Goal: Task Accomplishment & Management: Use online tool/utility

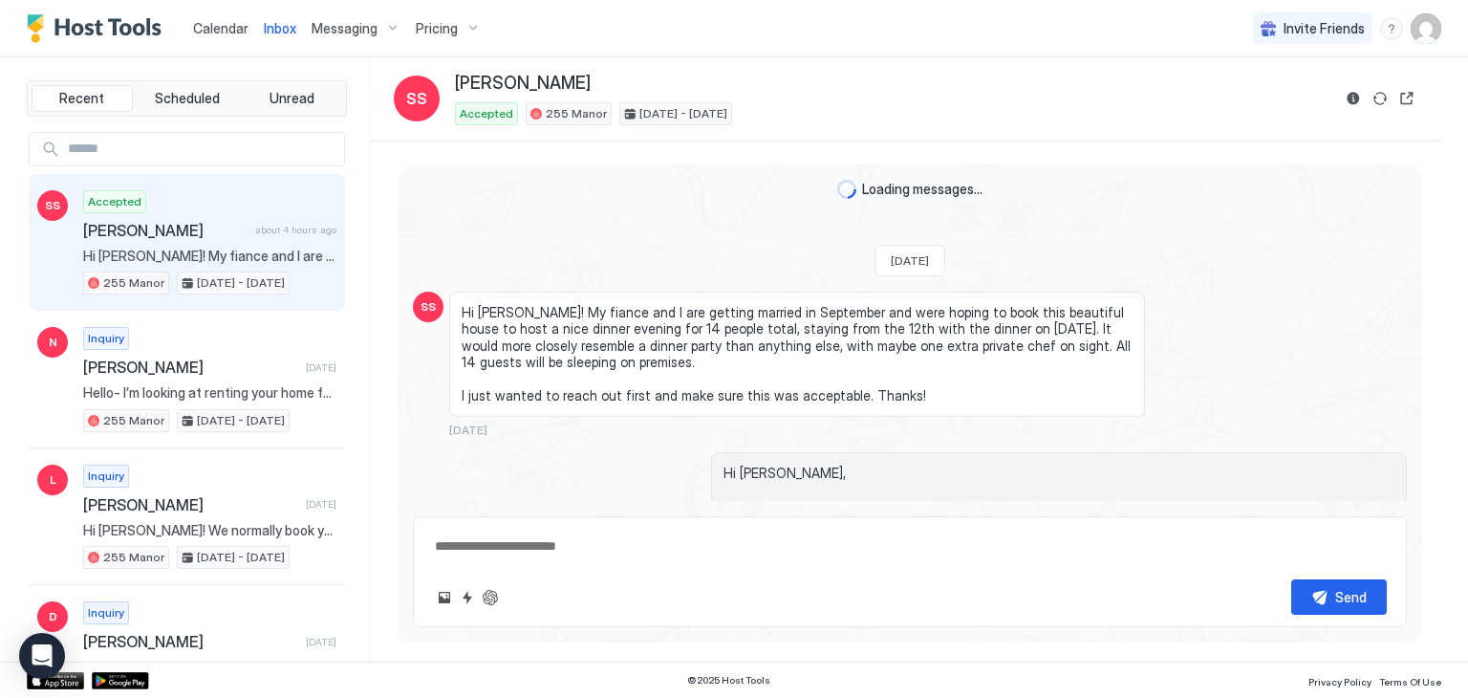
type textarea "*"
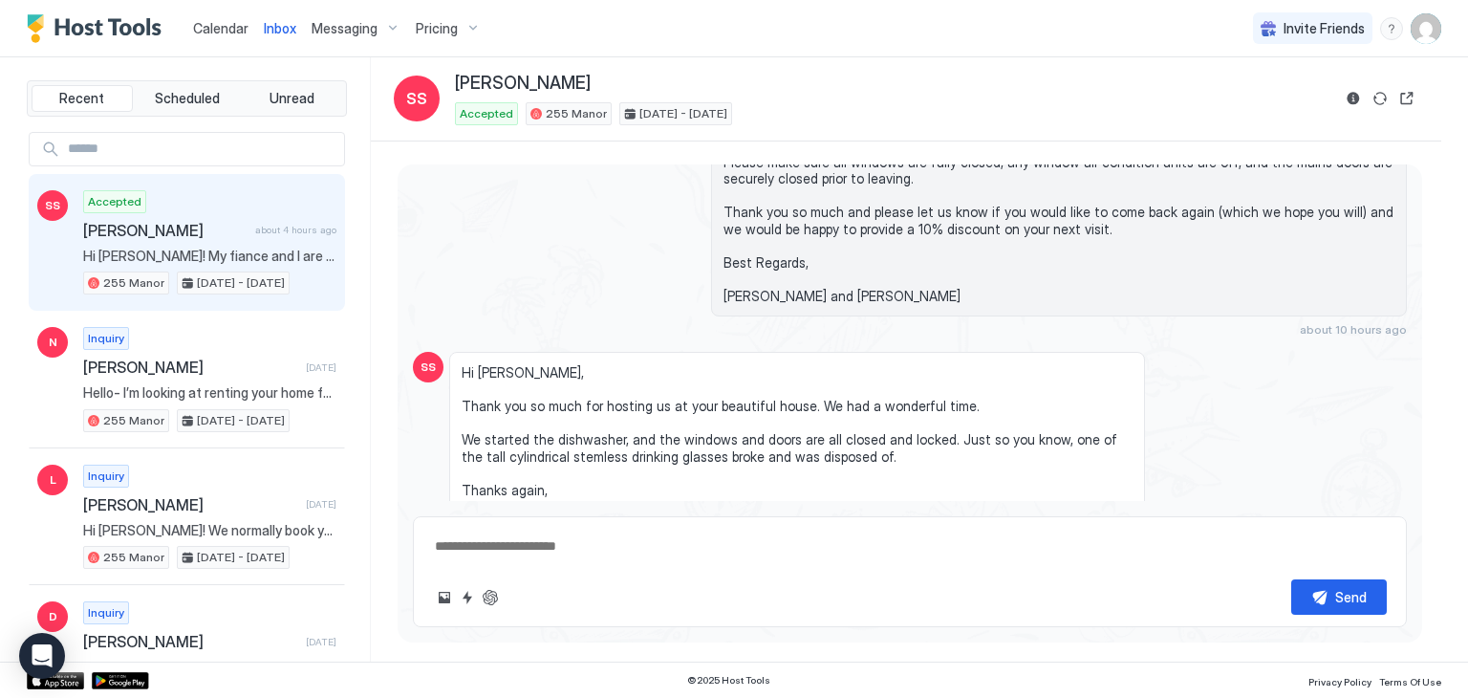
click at [221, 23] on span "Calendar" at bounding box center [220, 28] width 55 height 16
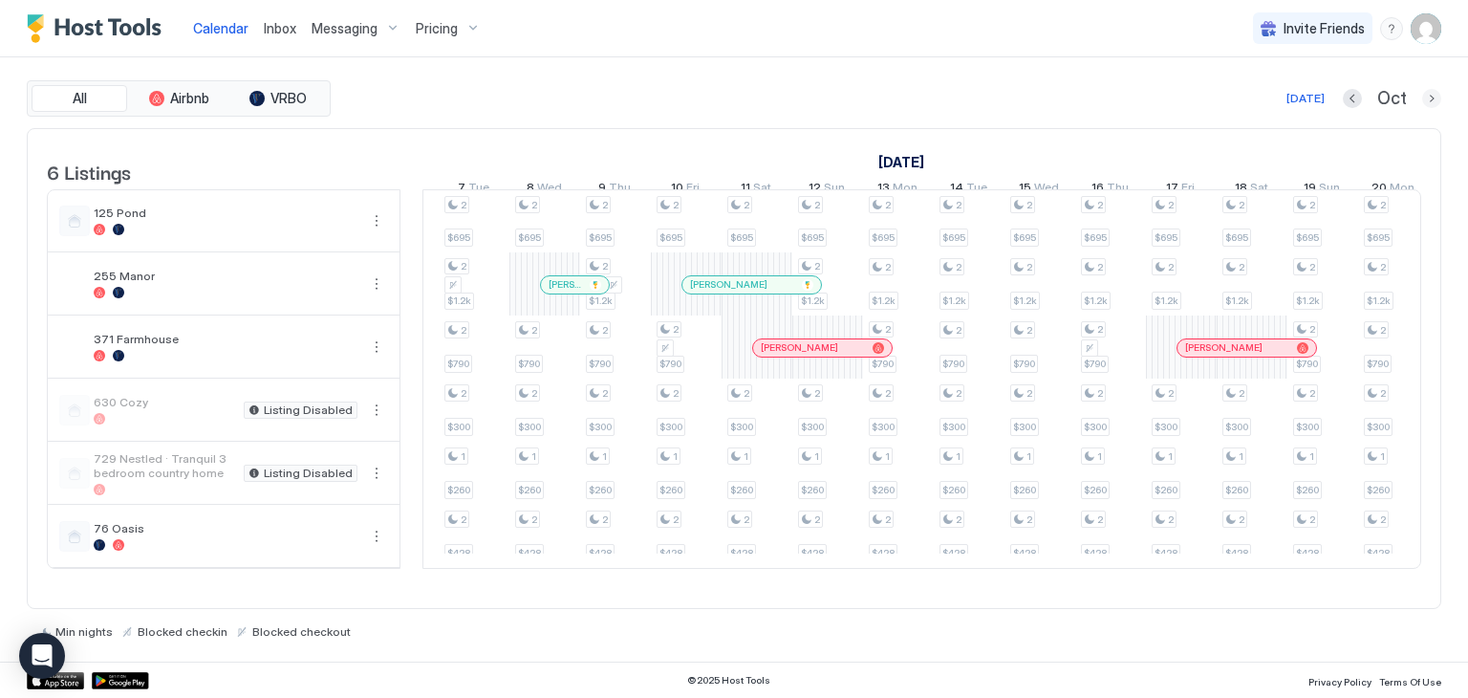
click at [1422, 98] on button "Next month" at bounding box center [1431, 98] width 19 height 19
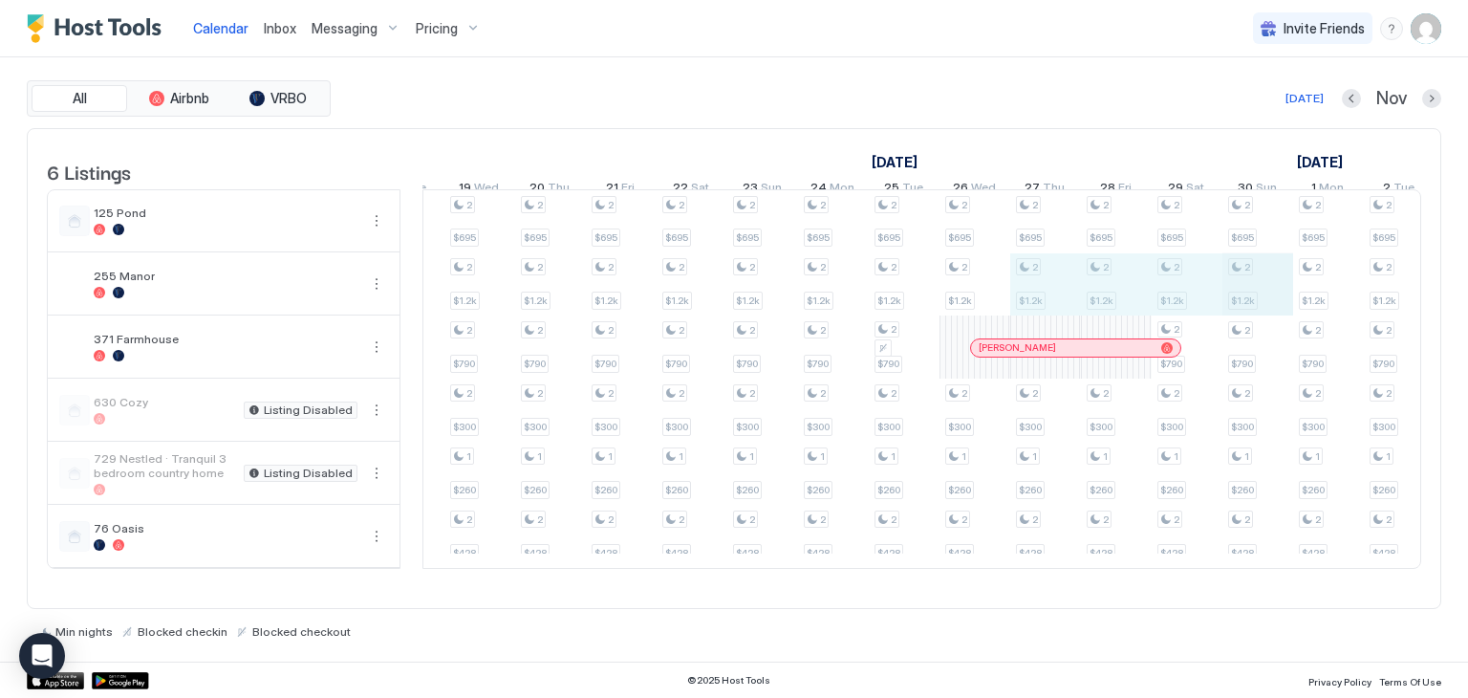
drag, startPoint x: 1049, startPoint y: 292, endPoint x: 1225, endPoint y: 277, distance: 176.5
click at [1239, 277] on div "2 $695 2 $1.2k 2 $790 2 $300 1 $260 2 $428 2 $695 2 $1.2k 2 $790 2 $300 1 $260 …" at bounding box center [161, 378] width 3819 height 377
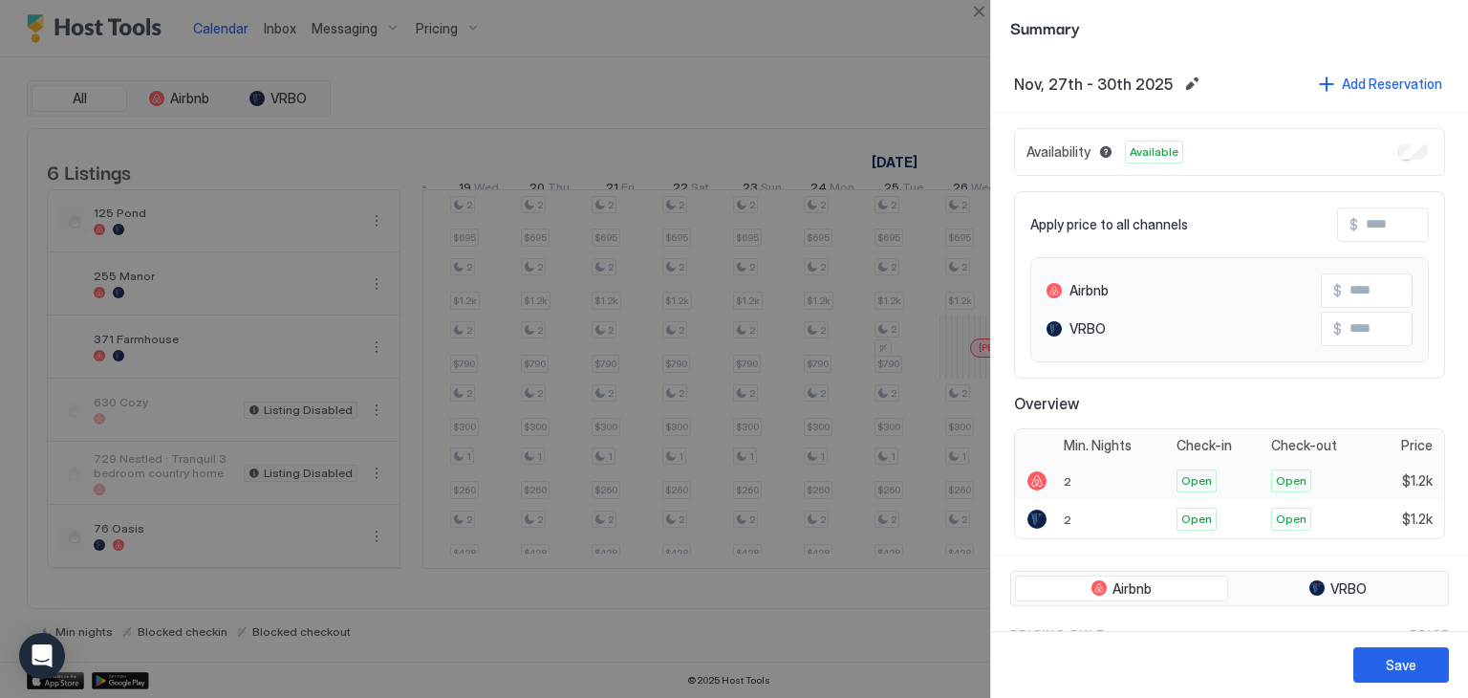
click at [1106, 477] on div "2" at bounding box center [1114, 481] width 113 height 38
click at [1087, 484] on div "2" at bounding box center [1114, 481] width 113 height 38
click at [1074, 479] on div "2" at bounding box center [1114, 481] width 113 height 38
click at [1073, 479] on div "2" at bounding box center [1114, 481] width 113 height 38
click at [1069, 477] on div "2" at bounding box center [1114, 481] width 113 height 38
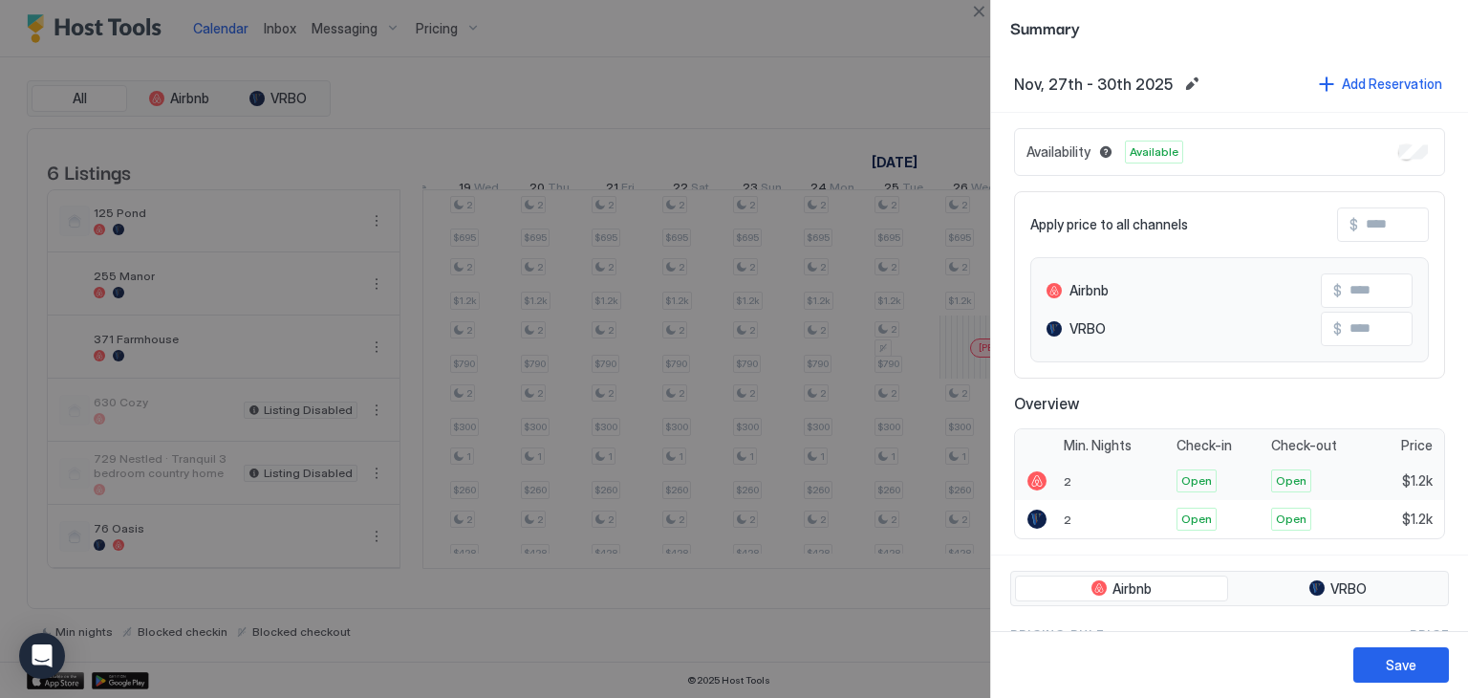
click at [1066, 478] on span "2" at bounding box center [1068, 481] width 8 height 14
click at [1066, 479] on span "2" at bounding box center [1068, 481] width 8 height 14
click at [1040, 478] on div at bounding box center [1036, 480] width 19 height 19
click at [1035, 477] on div at bounding box center [1036, 480] width 19 height 19
click at [1064, 474] on span "2" at bounding box center [1068, 481] width 8 height 14
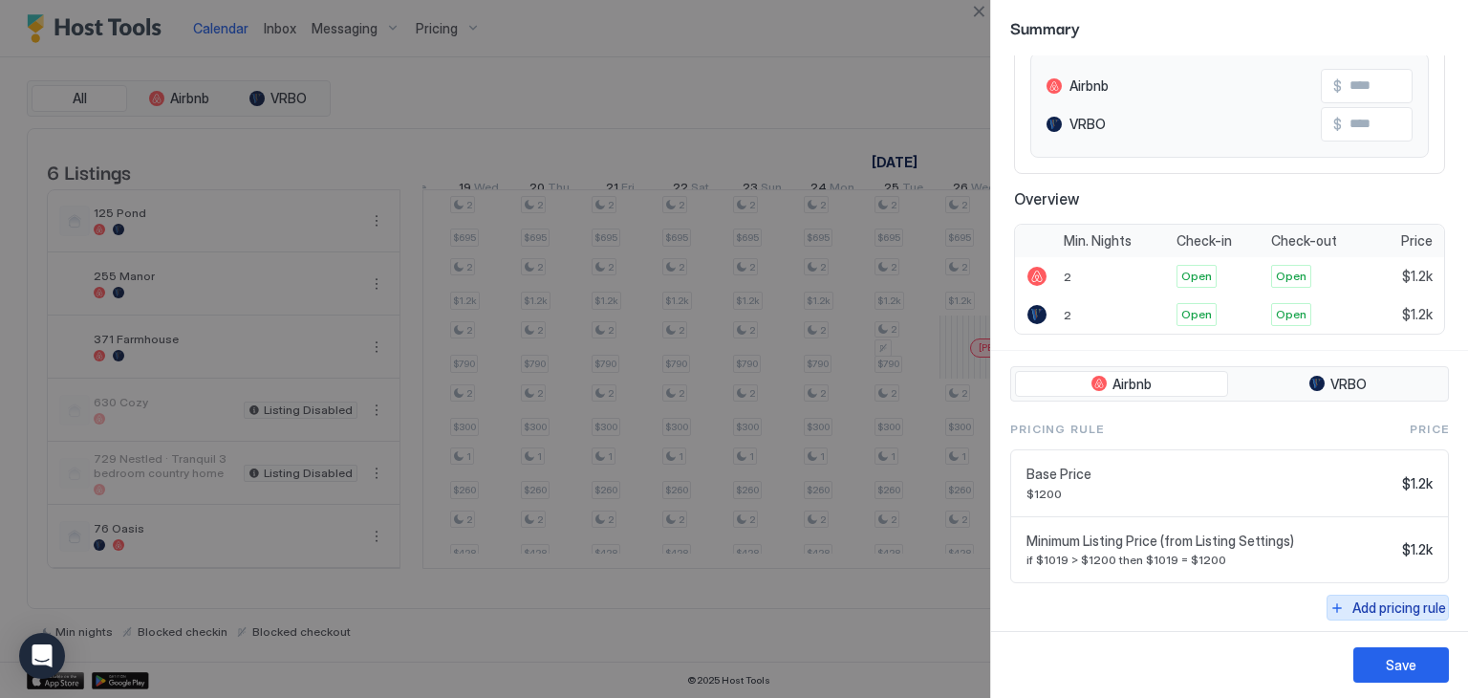
click at [1358, 599] on div "Add pricing rule" at bounding box center [1399, 607] width 94 height 20
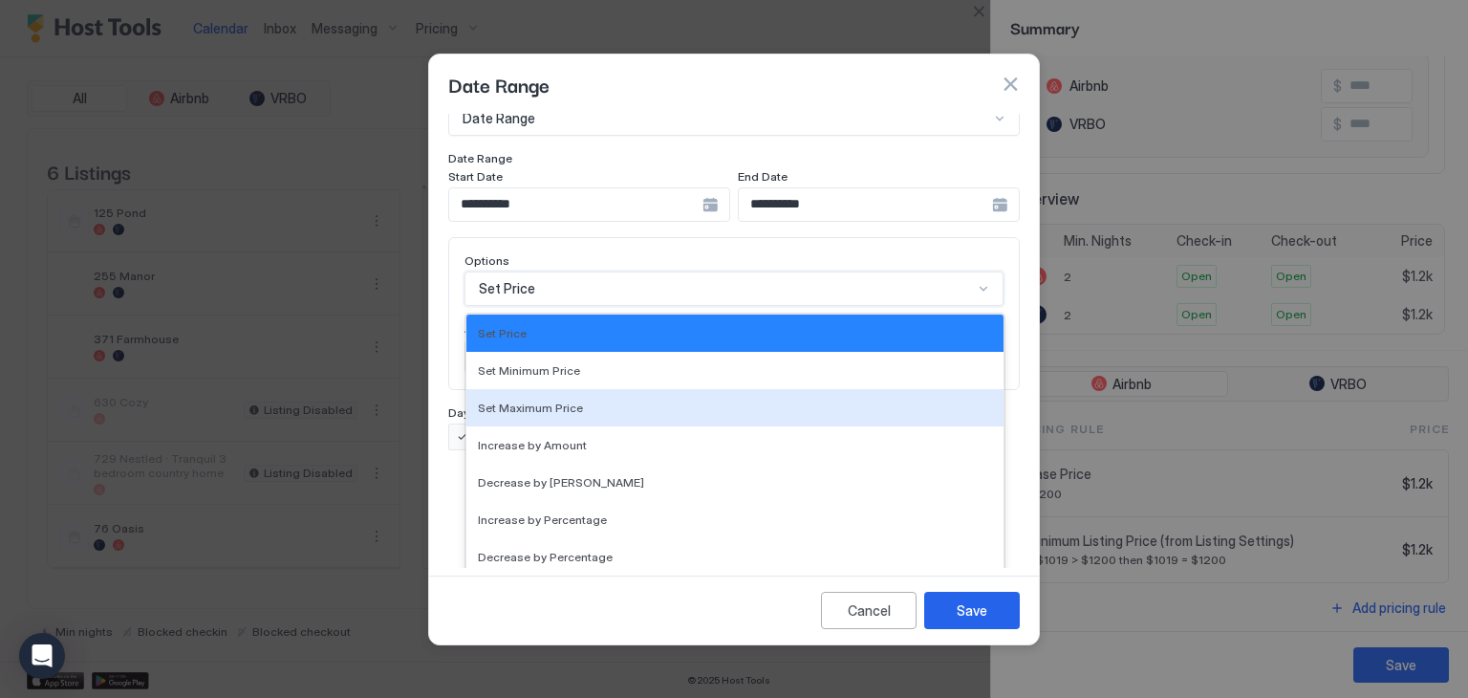
click at [518, 306] on div "17 results available. Use Up and Down to choose options, press Enter to select …" at bounding box center [733, 288] width 539 height 34
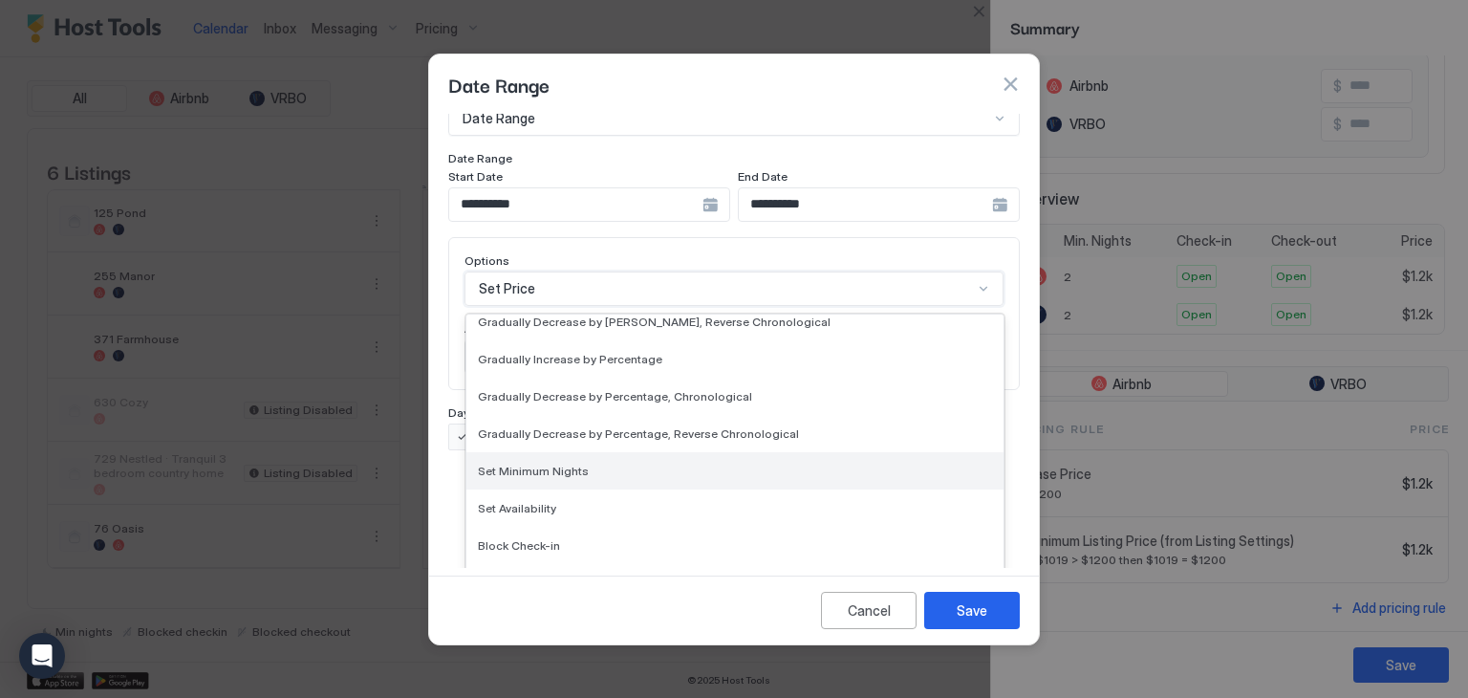
click at [579, 463] on span "Set Minimum Nights" at bounding box center [533, 470] width 111 height 14
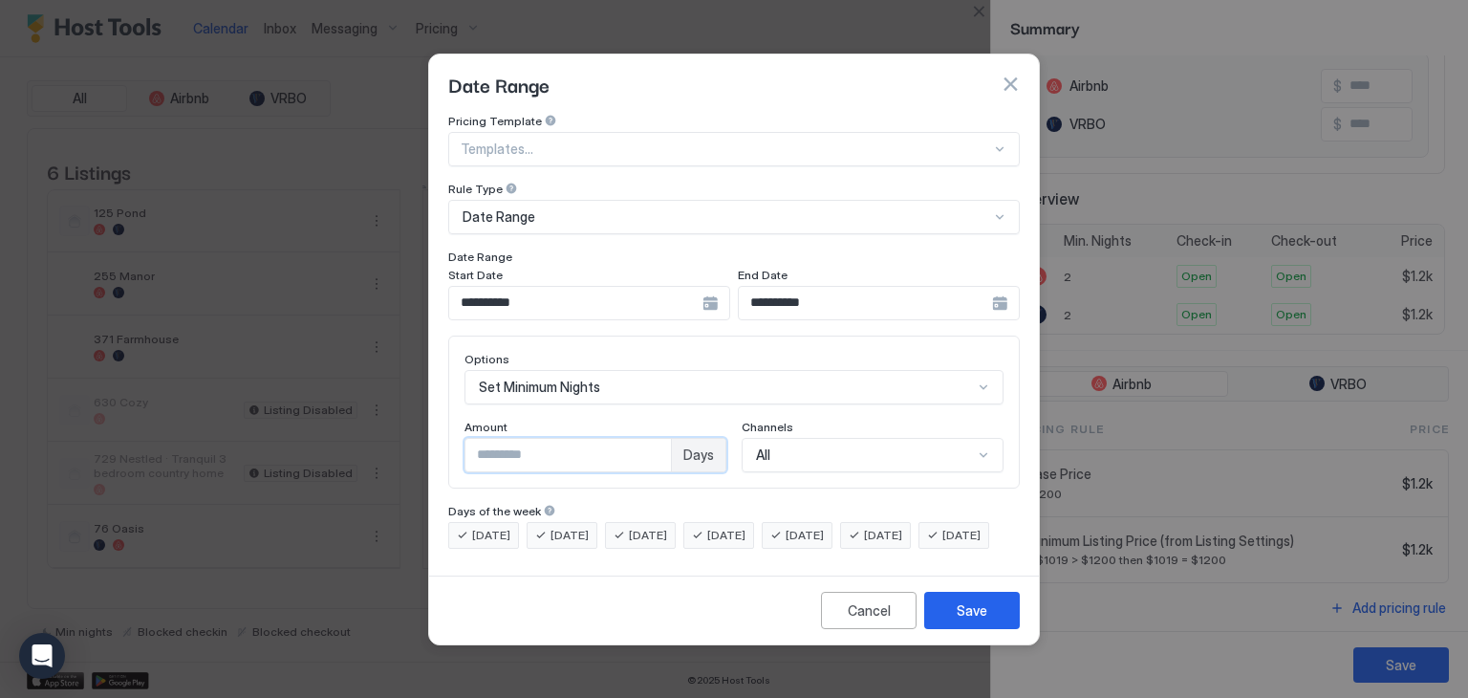
click at [657, 439] on input "*" at bounding box center [567, 455] width 205 height 32
click at [661, 439] on input "*" at bounding box center [567, 455] width 205 height 32
click at [649, 439] on input "*" at bounding box center [567, 455] width 205 height 32
type input "*"
click at [649, 439] on input "*" at bounding box center [567, 455] width 205 height 32
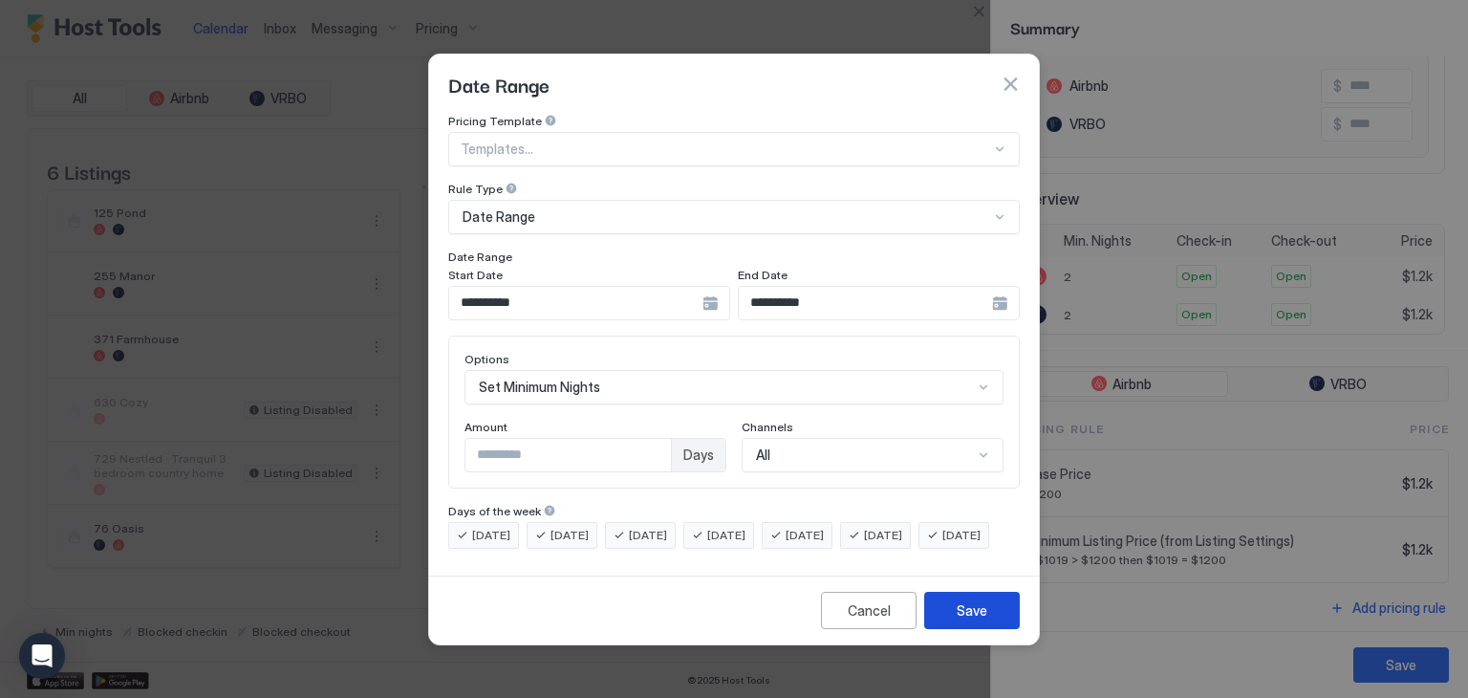
click at [966, 620] on div "Save" at bounding box center [972, 610] width 31 height 20
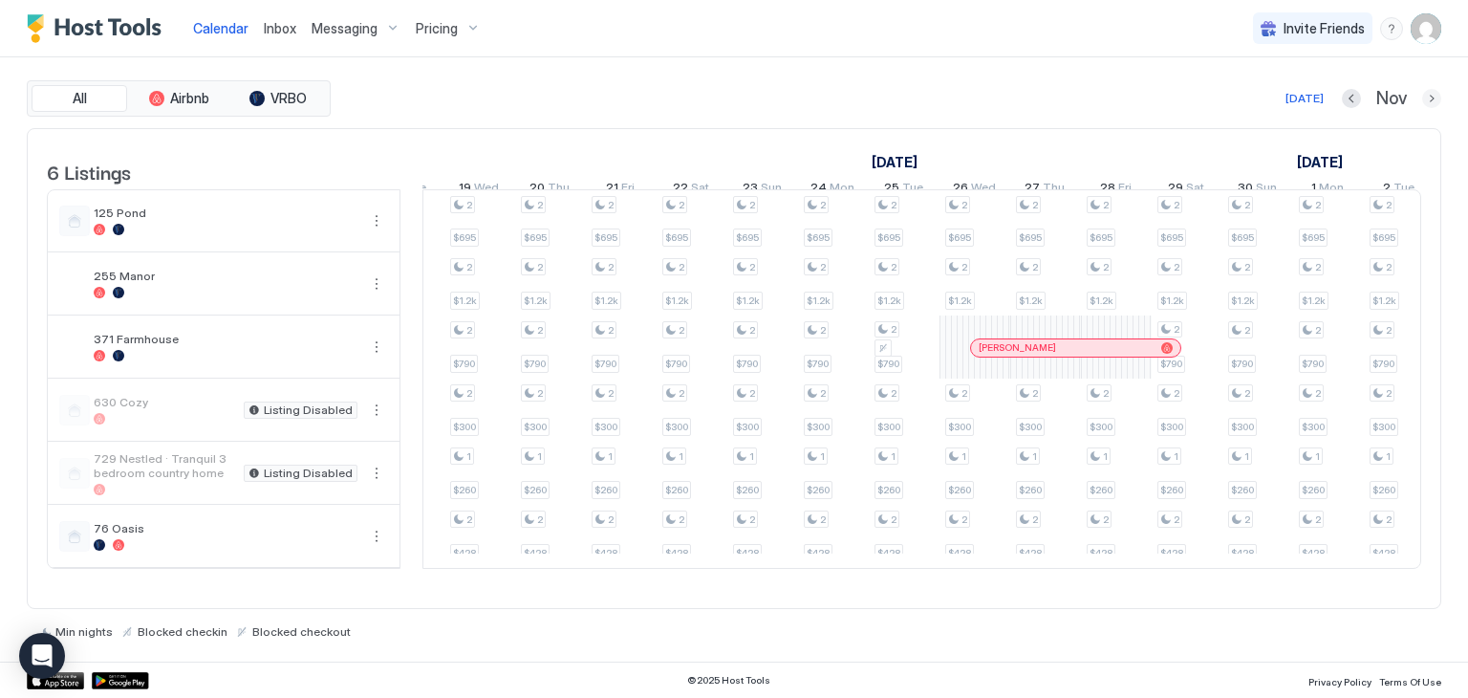
click at [1432, 95] on button "Next month" at bounding box center [1431, 98] width 19 height 19
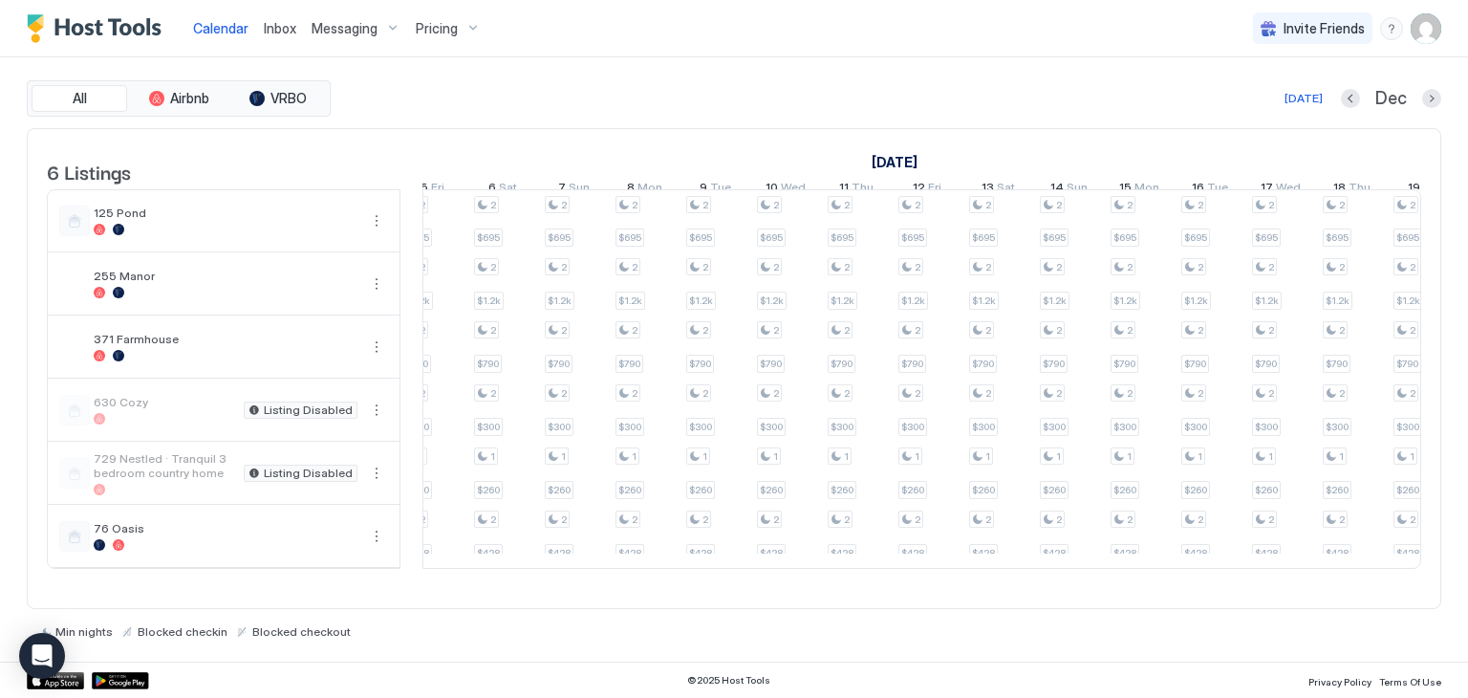
scroll to position [0, 1211]
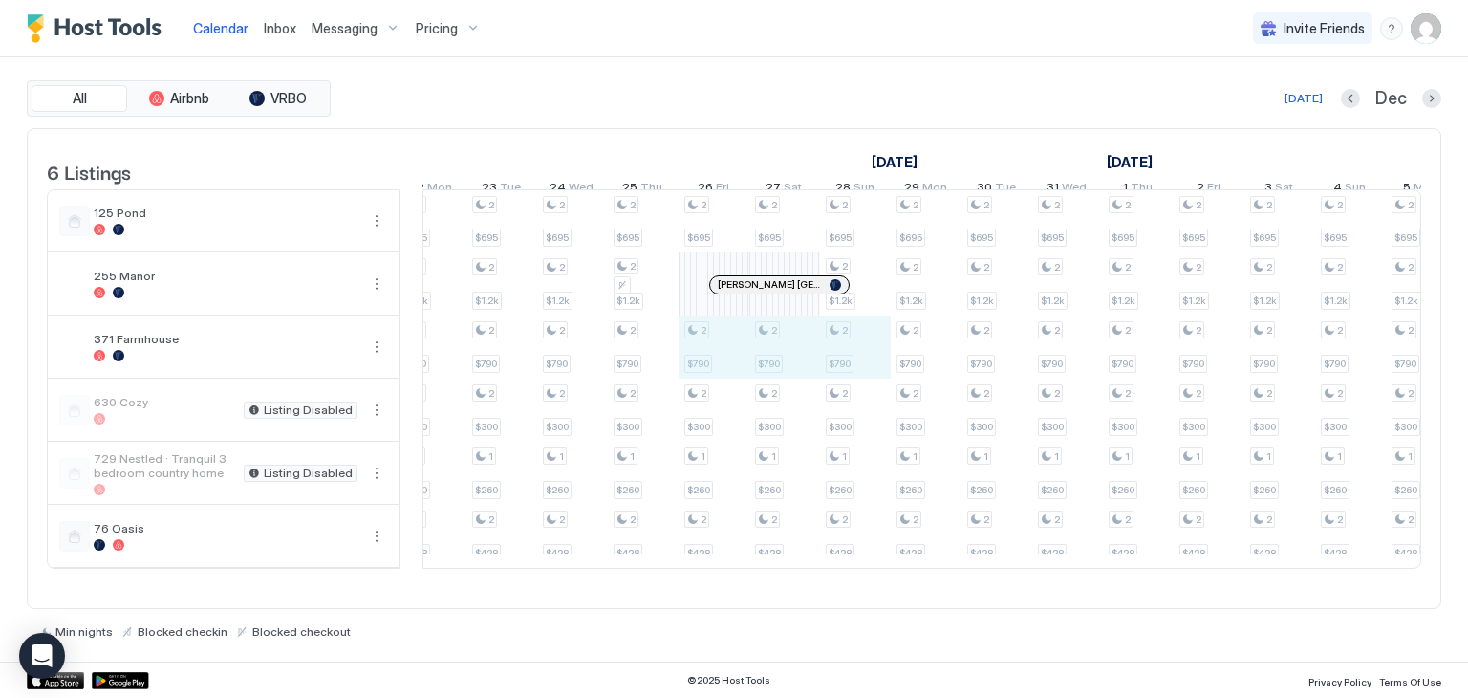
drag, startPoint x: 710, startPoint y: 356, endPoint x: 845, endPoint y: 355, distance: 134.8
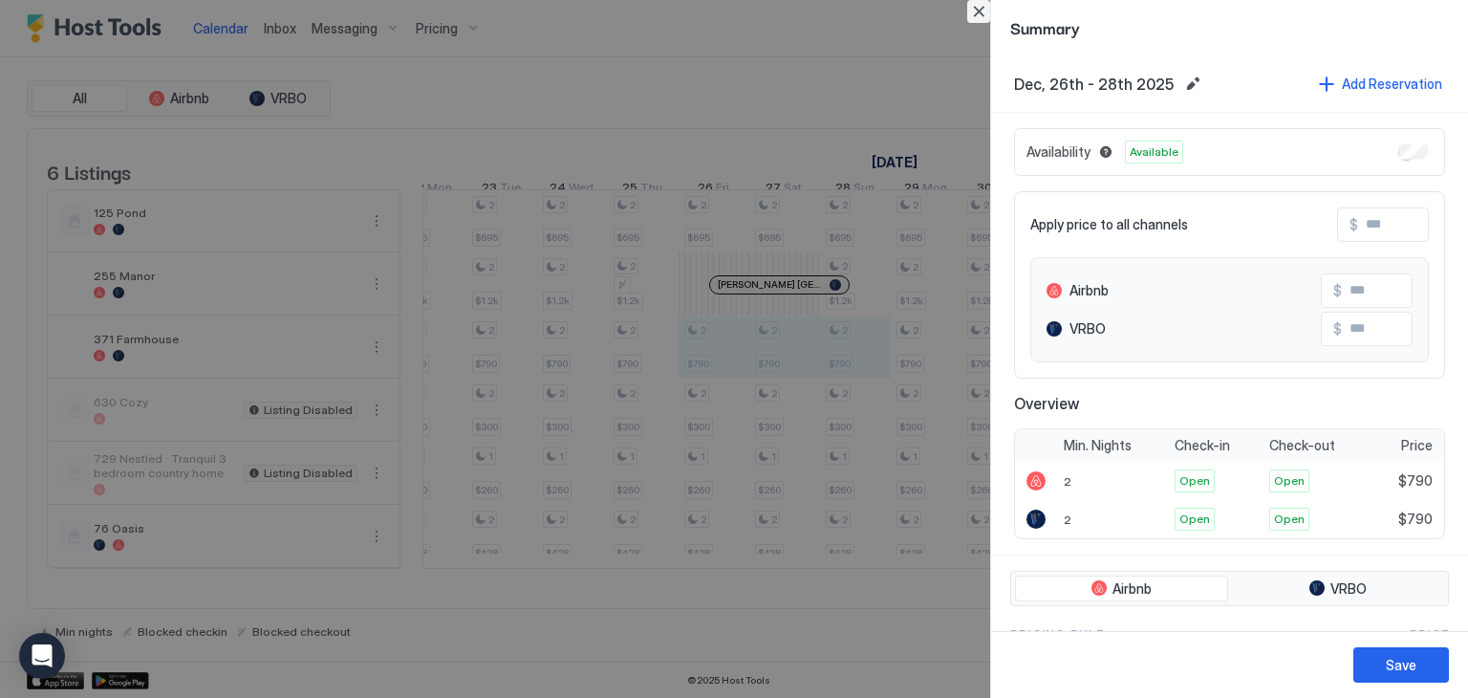
click at [983, 12] on button "Close" at bounding box center [978, 11] width 23 height 23
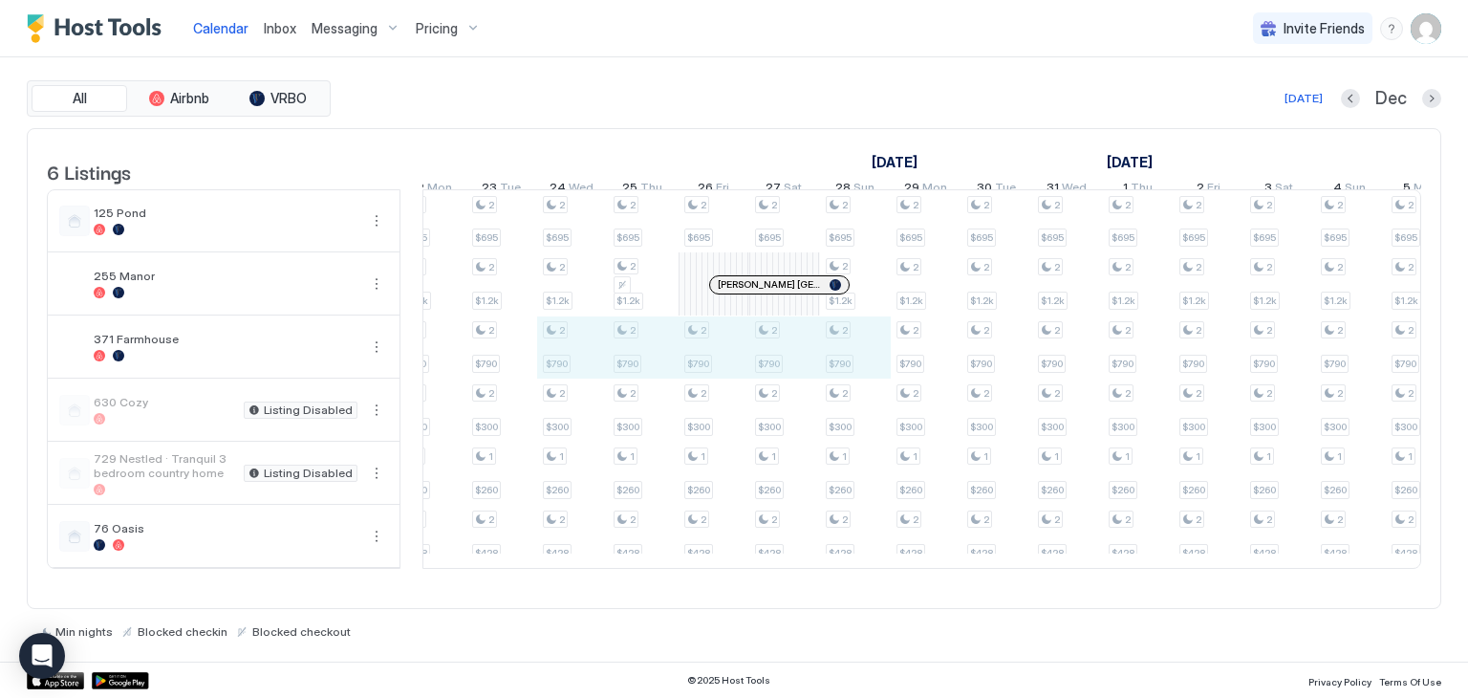
drag, startPoint x: 579, startPoint y: 370, endPoint x: 836, endPoint y: 361, distance: 257.2
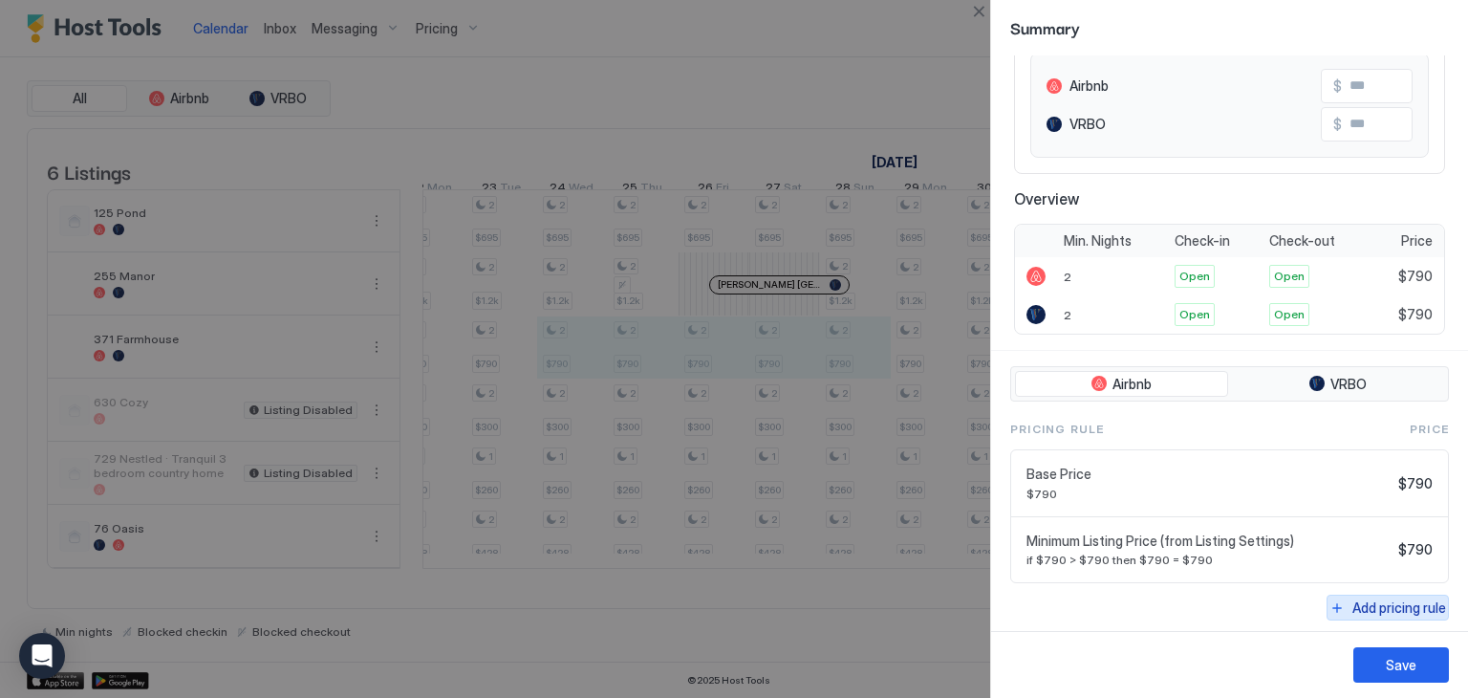
click at [1381, 604] on div "Add pricing rule" at bounding box center [1399, 607] width 94 height 20
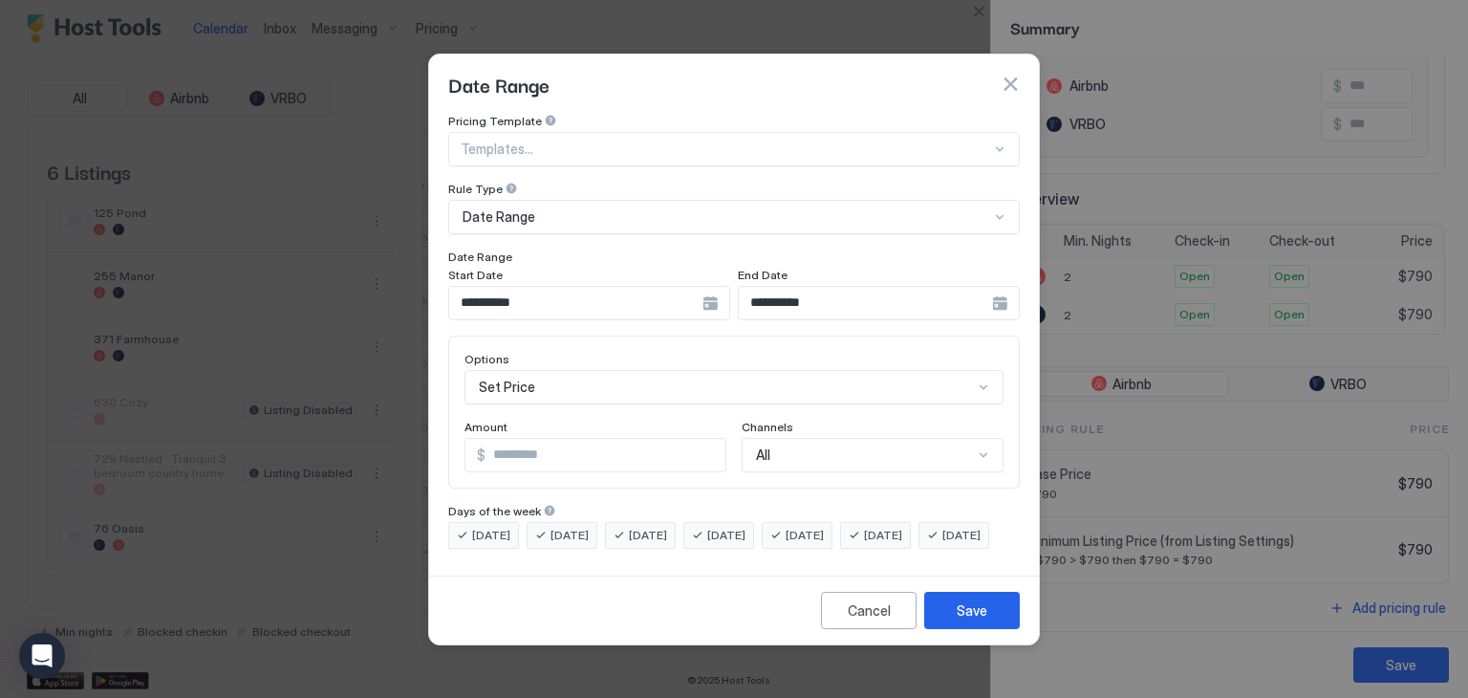
click at [616, 370] on div "Set Price" at bounding box center [733, 387] width 539 height 34
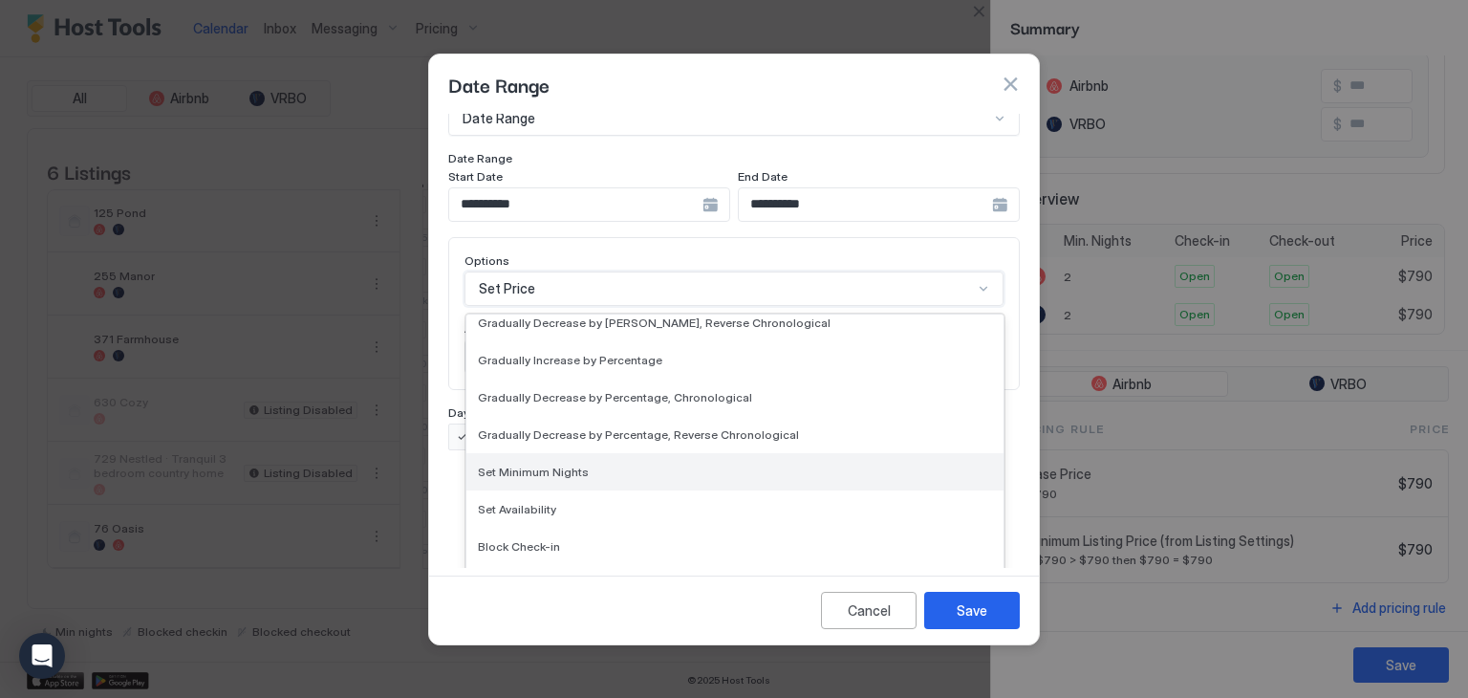
click at [584, 464] on div "Set Minimum Nights" at bounding box center [735, 471] width 514 height 14
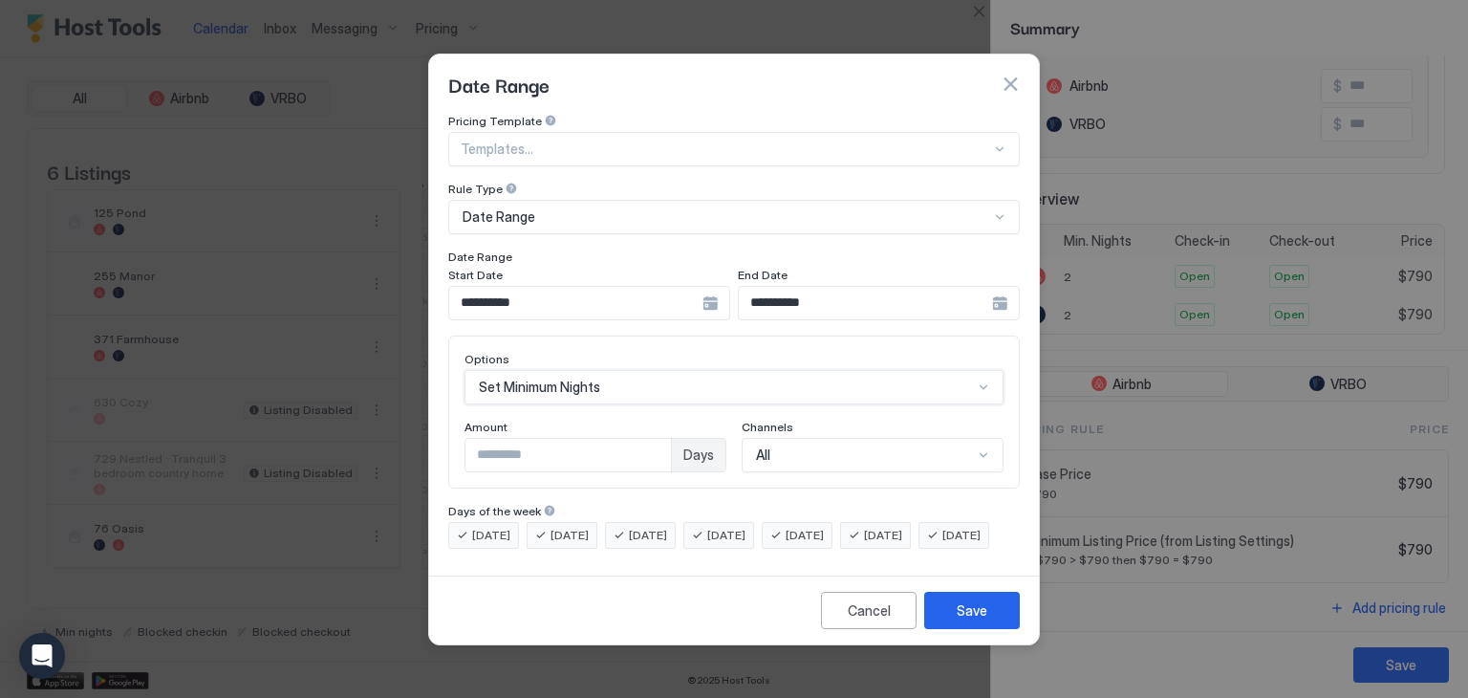
click at [658, 439] on input "*" at bounding box center [567, 455] width 205 height 32
type input "*"
click at [658, 439] on input "*" at bounding box center [567, 455] width 205 height 32
click at [984, 620] on div "Save" at bounding box center [972, 610] width 31 height 20
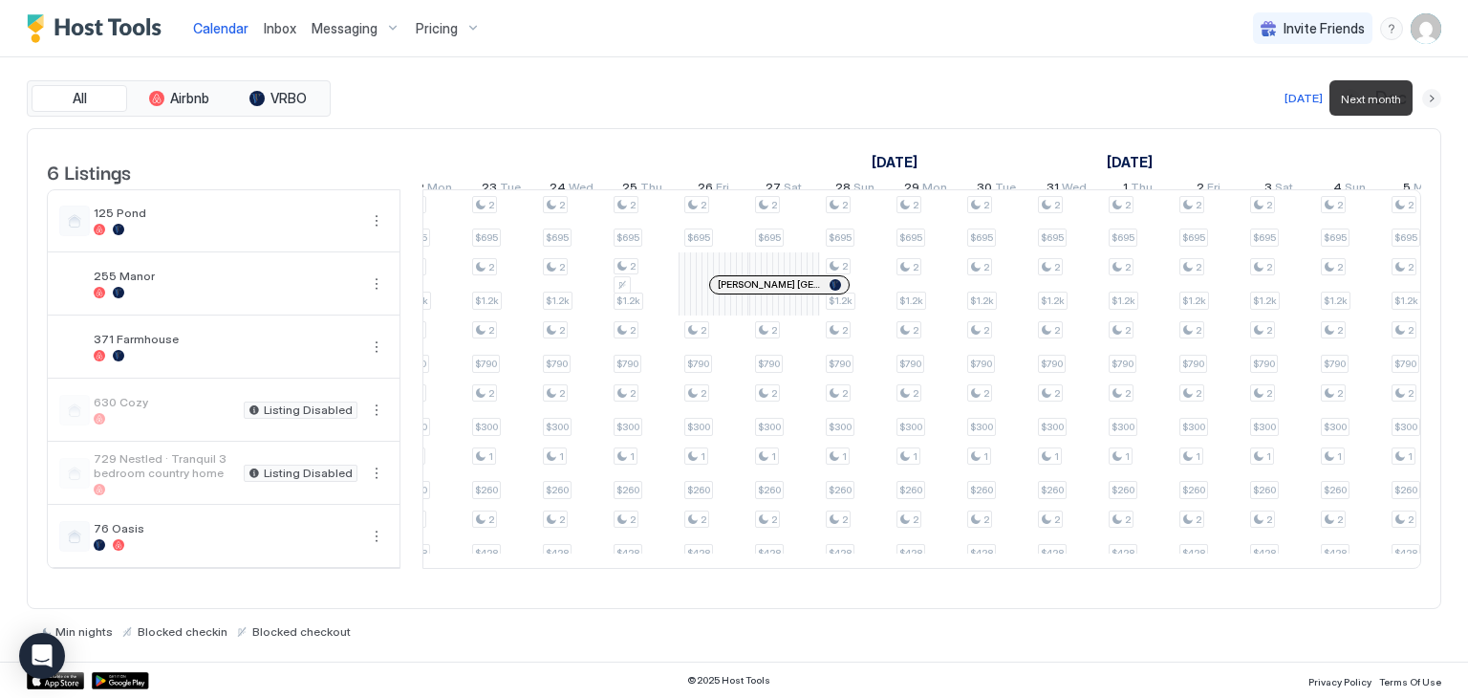
click at [1428, 89] on button "Next month" at bounding box center [1431, 98] width 19 height 19
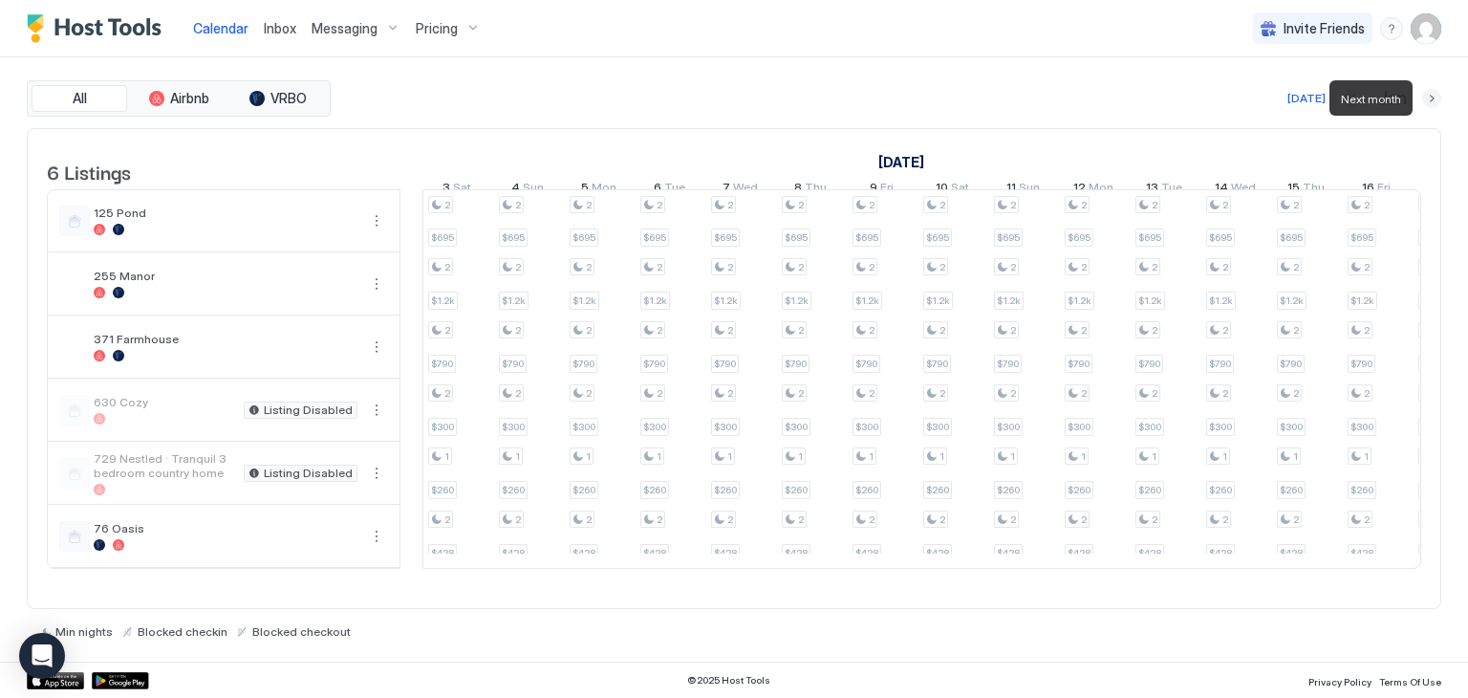
click at [1428, 97] on button "Next month" at bounding box center [1431, 98] width 19 height 19
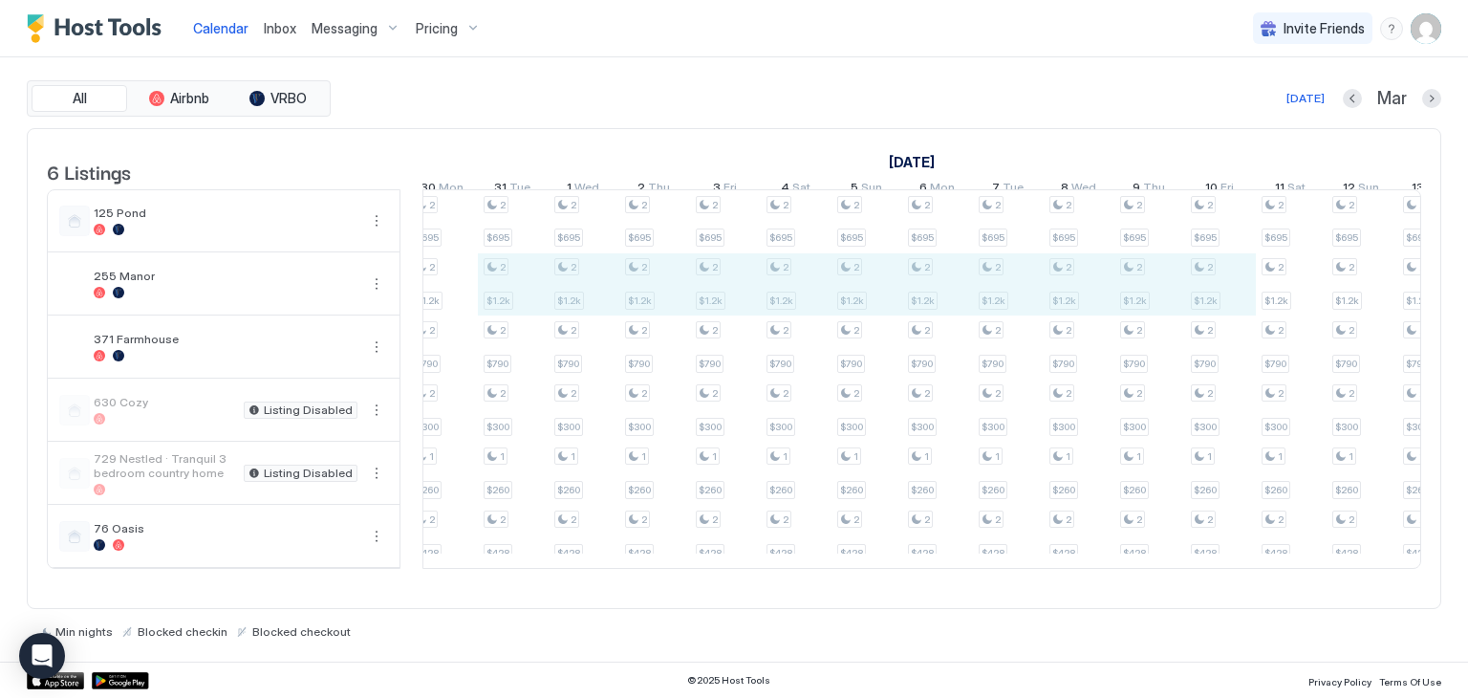
drag, startPoint x: 514, startPoint y: 293, endPoint x: 1199, endPoint y: 310, distance: 685.4
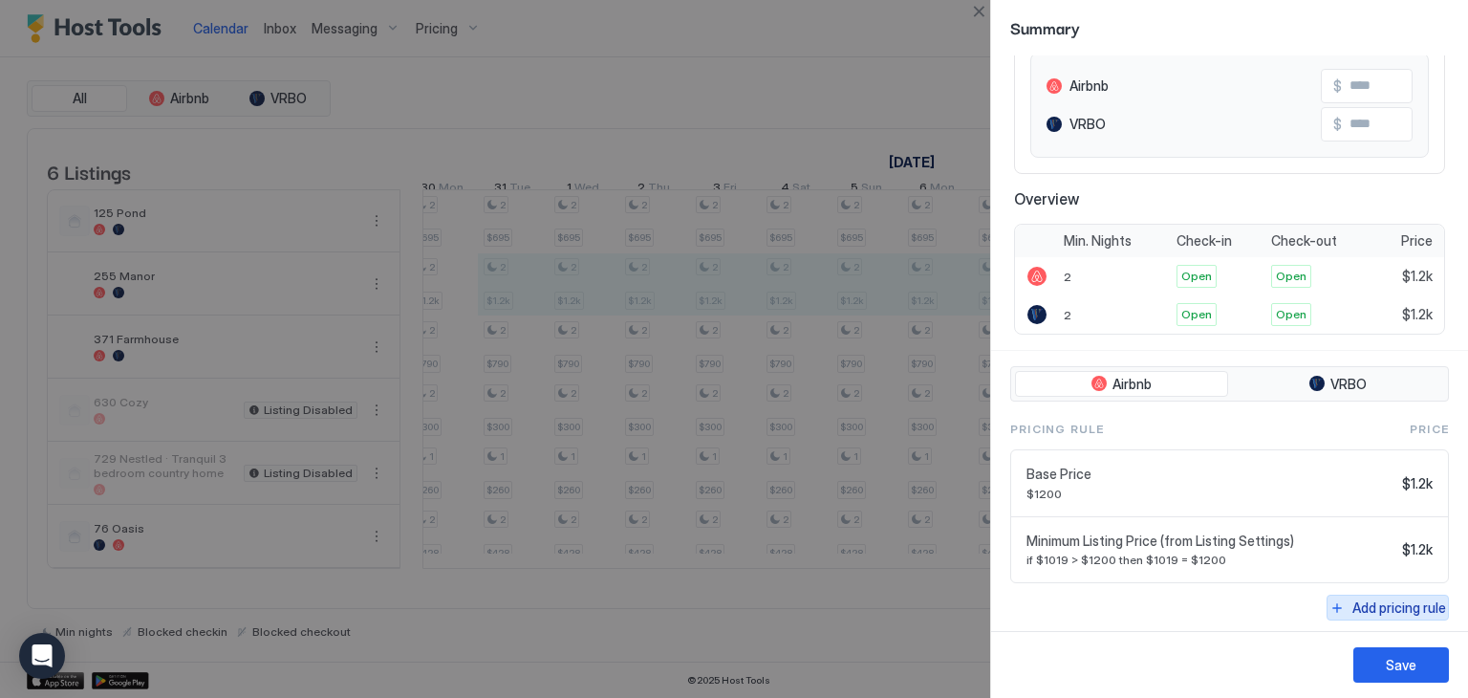
click at [1361, 609] on div "Add pricing rule" at bounding box center [1399, 607] width 94 height 20
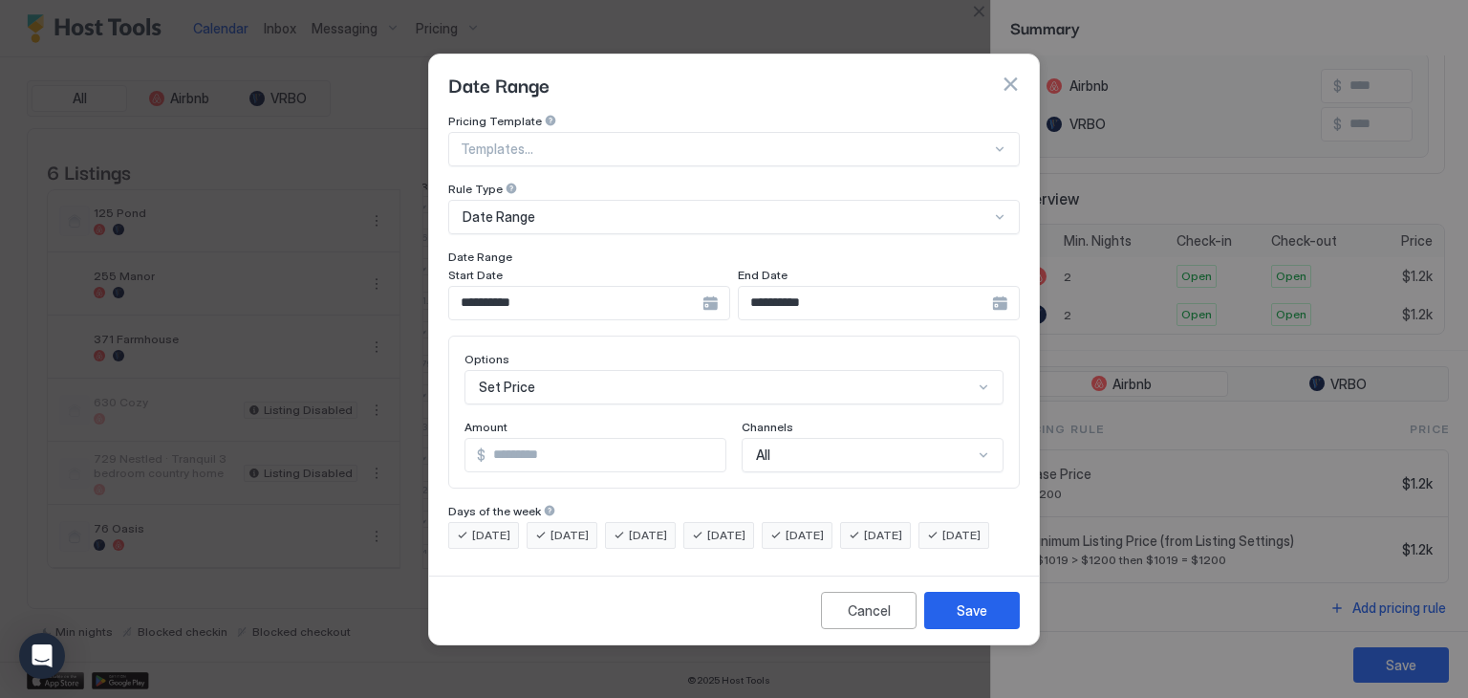
click at [607, 371] on div "Set Price" at bounding box center [733, 387] width 539 height 34
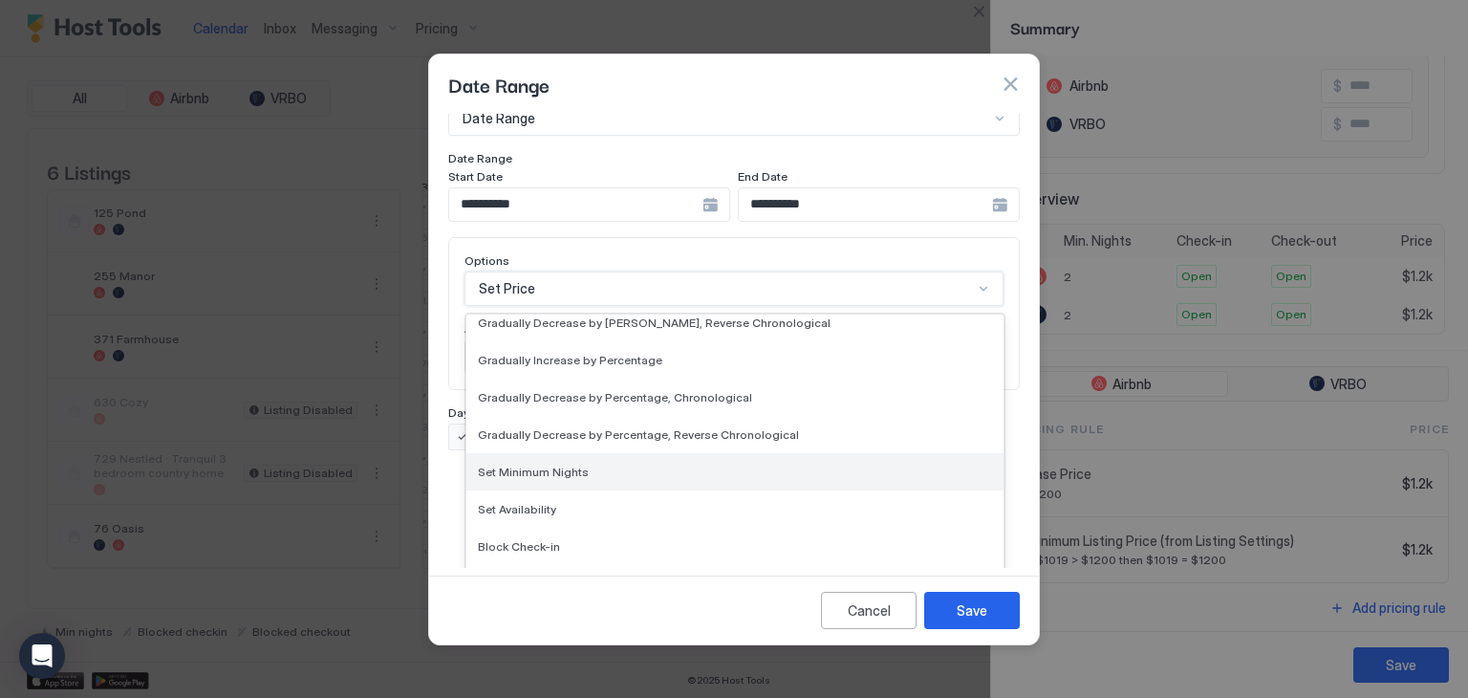
click at [555, 464] on span "Set Minimum Nights" at bounding box center [533, 471] width 111 height 14
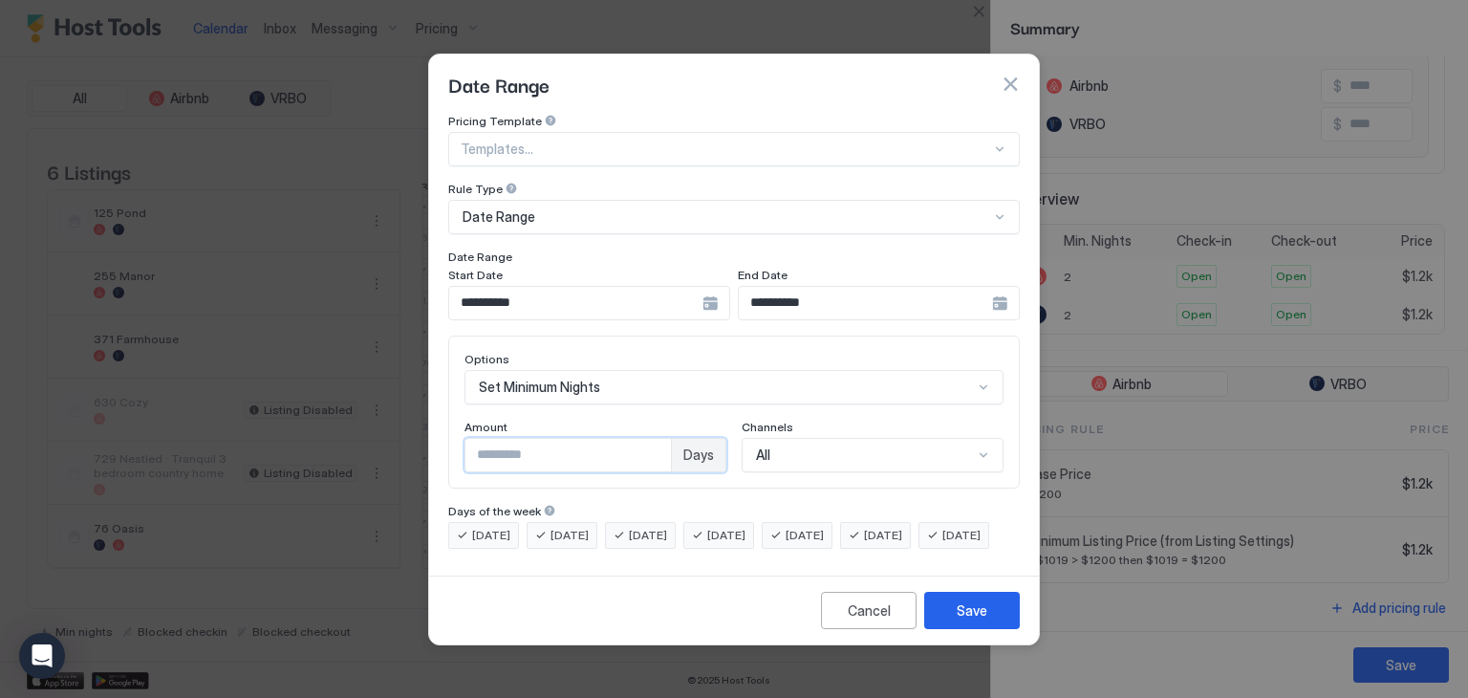
drag, startPoint x: 521, startPoint y: 432, endPoint x: 425, endPoint y: 440, distance: 95.9
click at [425, 440] on div "**********" at bounding box center [734, 349] width 1468 height 698
type input "*"
click at [956, 618] on button "Save" at bounding box center [972, 610] width 96 height 37
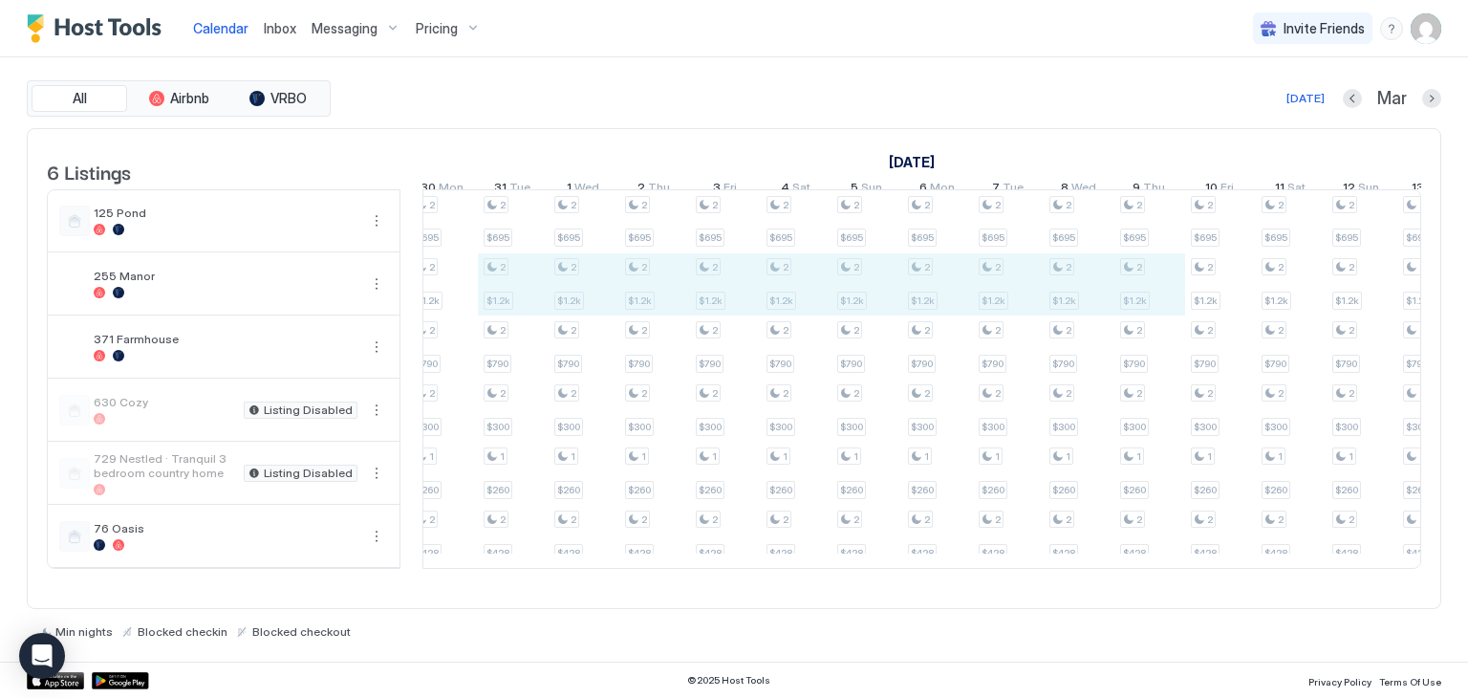
drag, startPoint x: 515, startPoint y: 305, endPoint x: 1151, endPoint y: 295, distance: 635.5
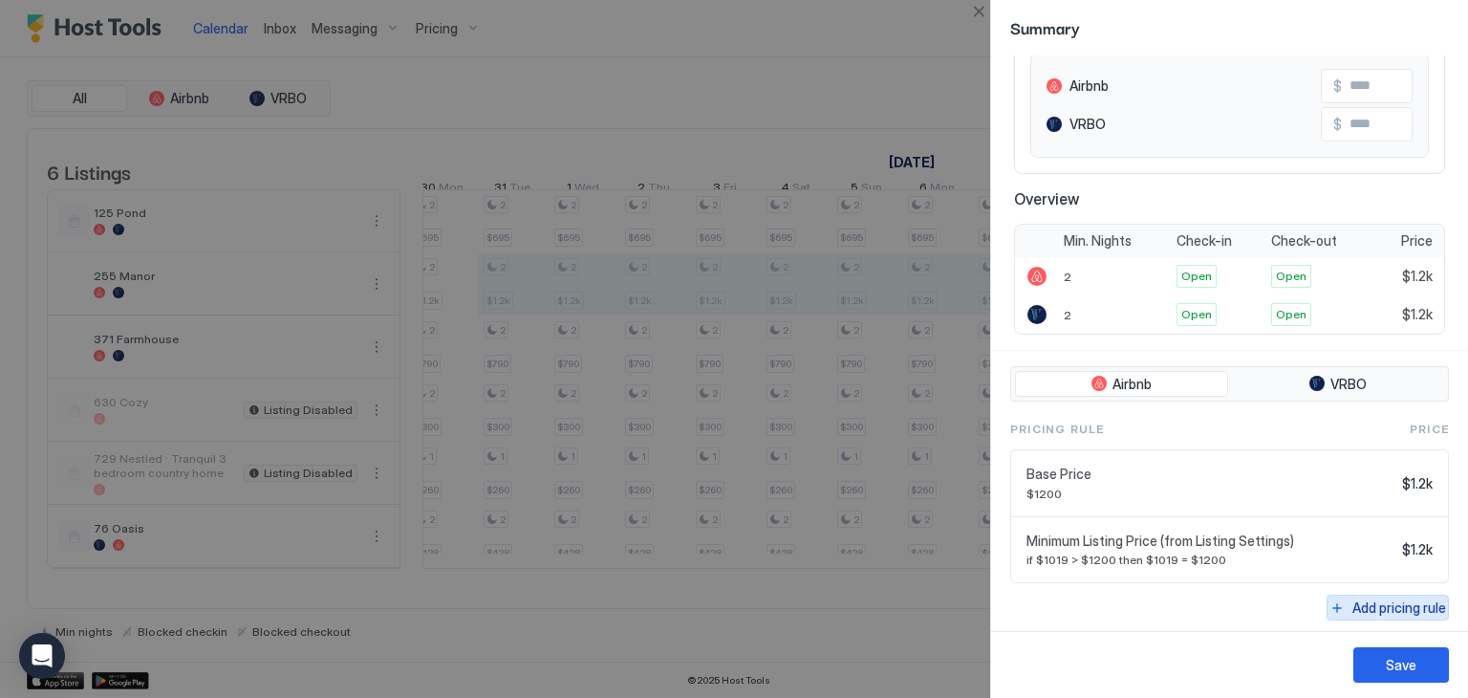
click at [1352, 597] on div "Add pricing rule" at bounding box center [1399, 607] width 94 height 20
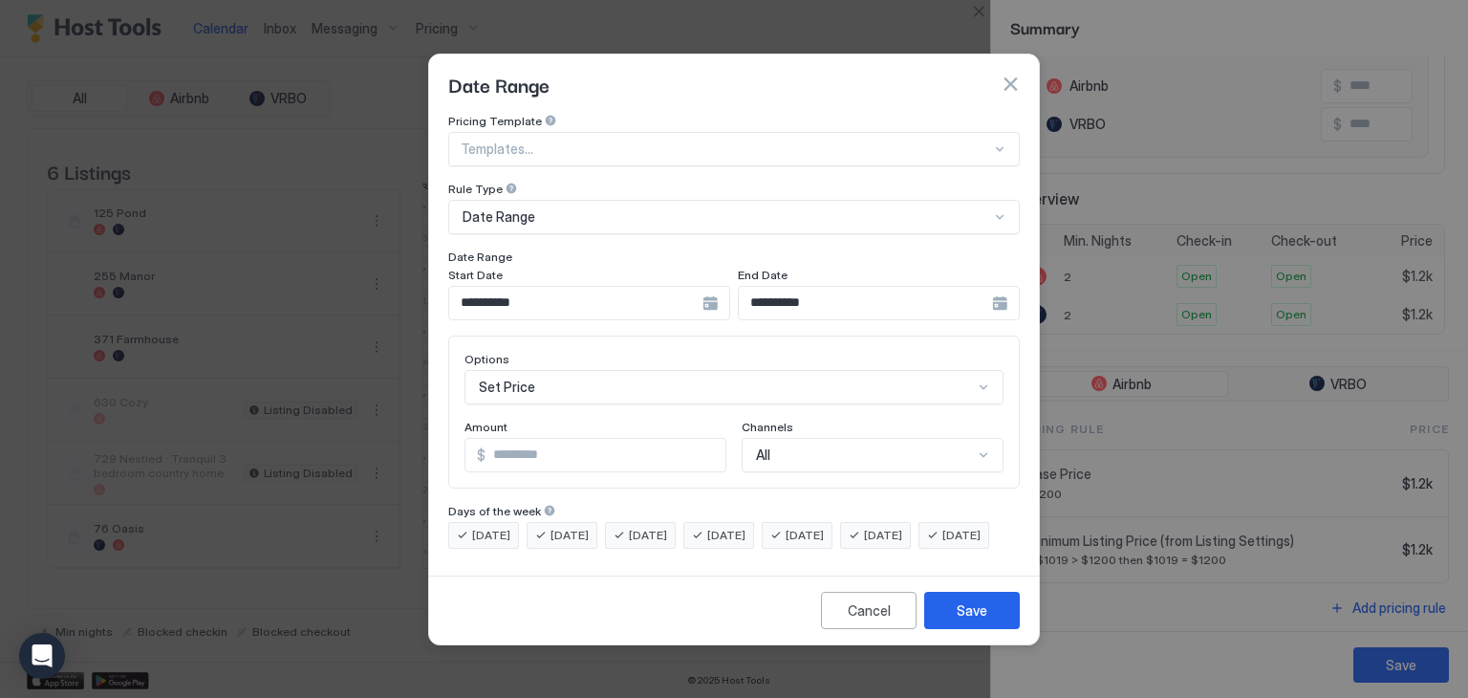
click at [551, 370] on div "Set Price" at bounding box center [733, 387] width 539 height 34
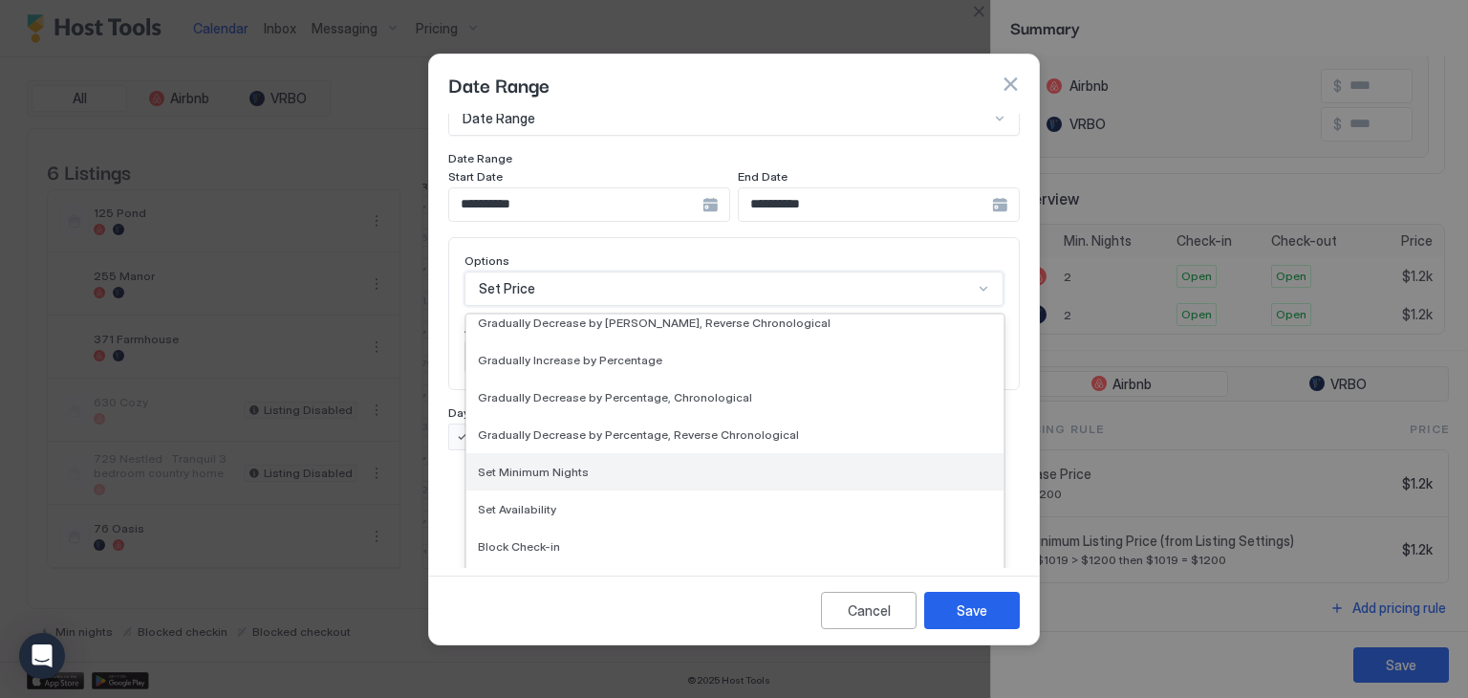
click at [550, 464] on span "Set Minimum Nights" at bounding box center [533, 471] width 111 height 14
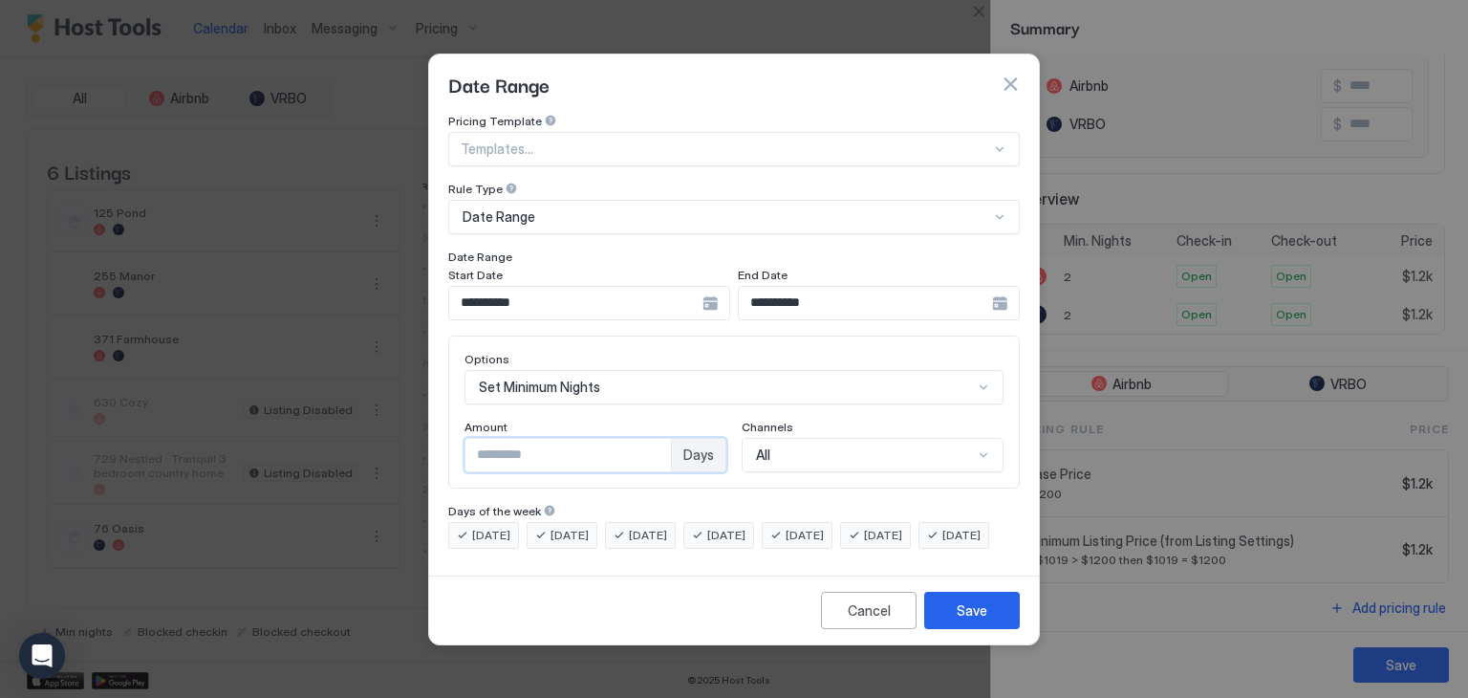
drag, startPoint x: 531, startPoint y: 433, endPoint x: 334, endPoint y: 440, distance: 197.0
click at [334, 440] on div "**********" at bounding box center [734, 349] width 1468 height 698
type input "*"
click at [984, 613] on button "Save" at bounding box center [972, 610] width 96 height 37
